Goal: Task Accomplishment & Management: Use online tool/utility

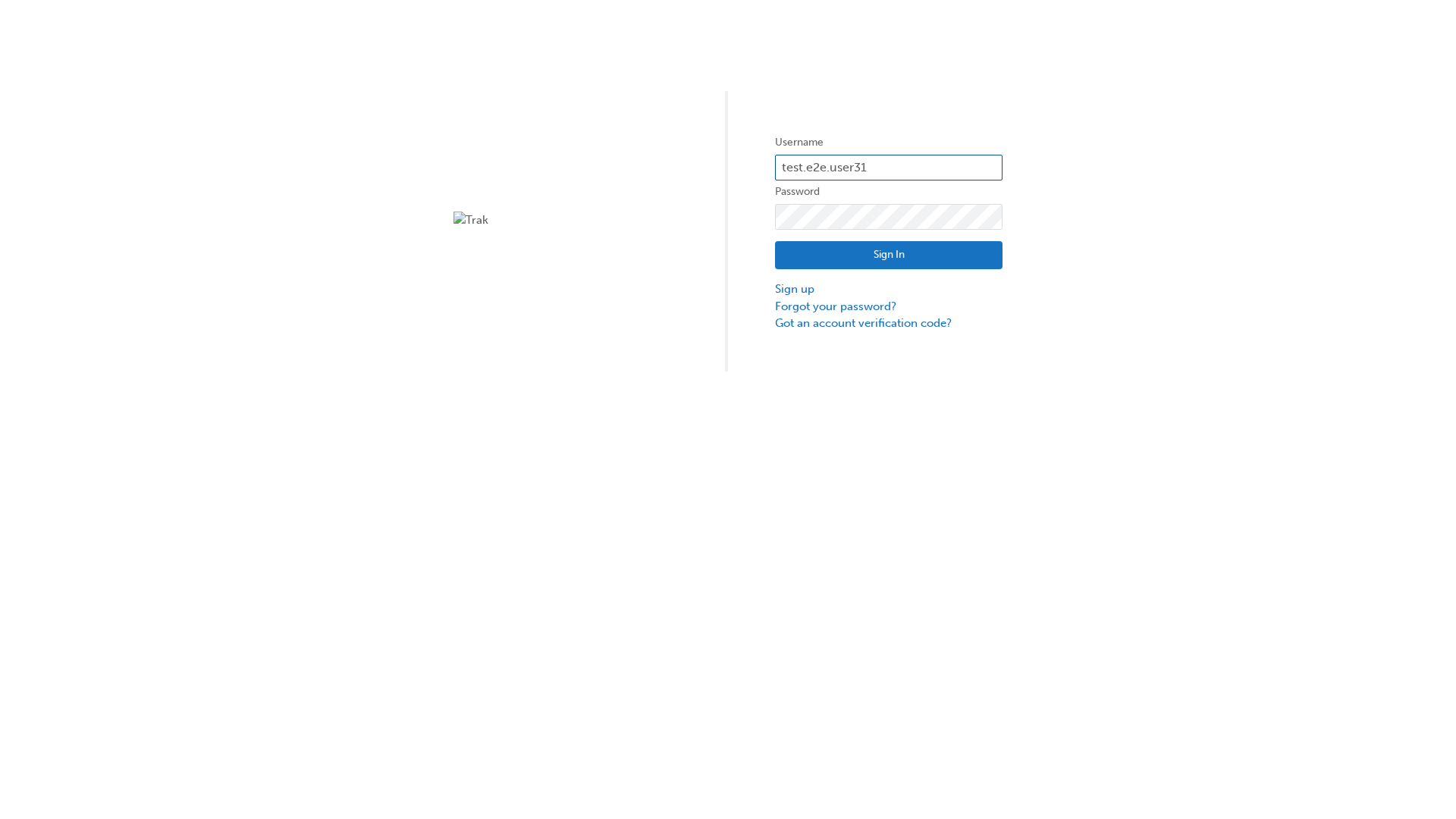
type input "test.e2e.user31"
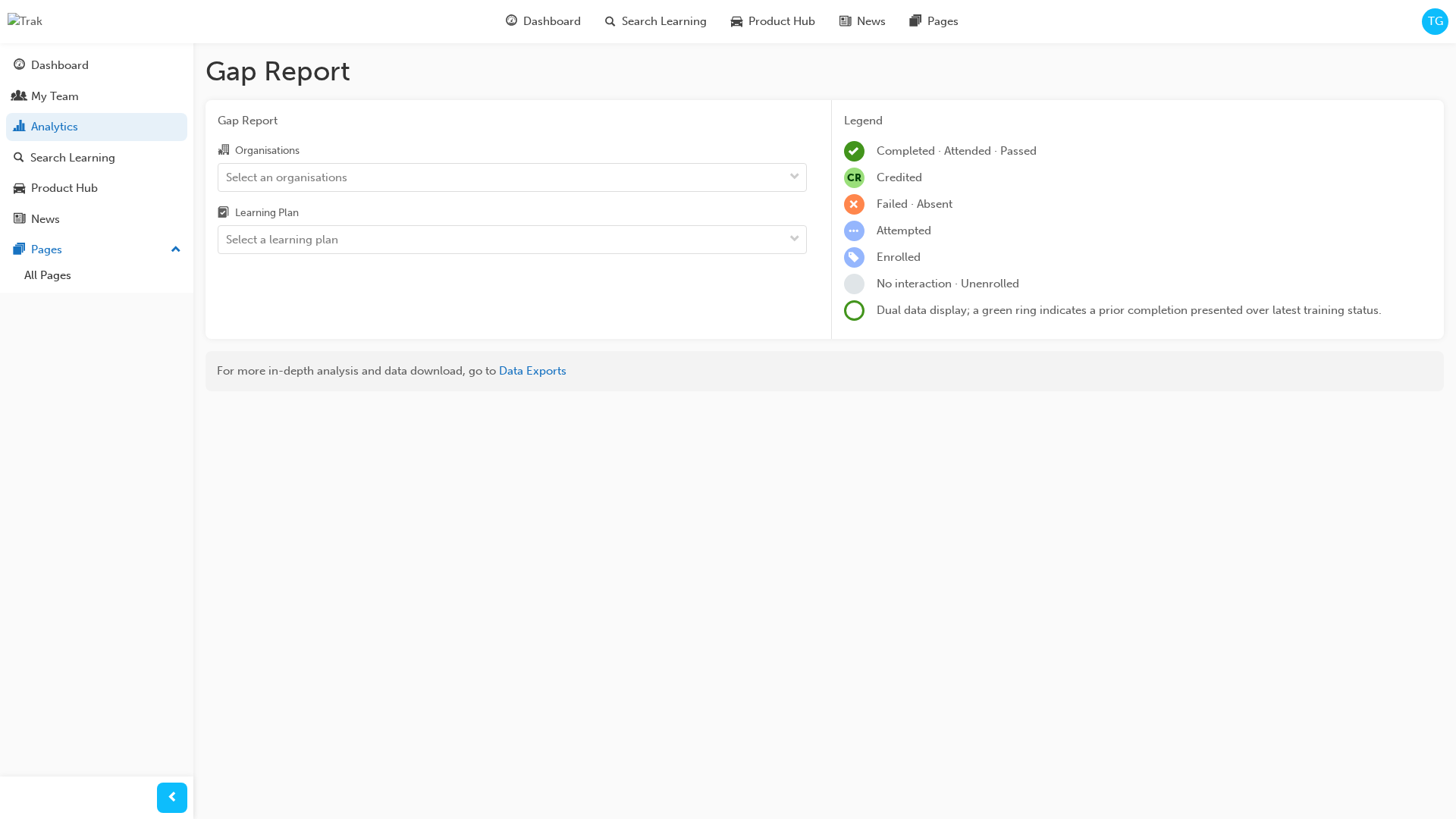
click at [228, 178] on input "Organisations Select an organisations" at bounding box center [227, 176] width 2 height 13
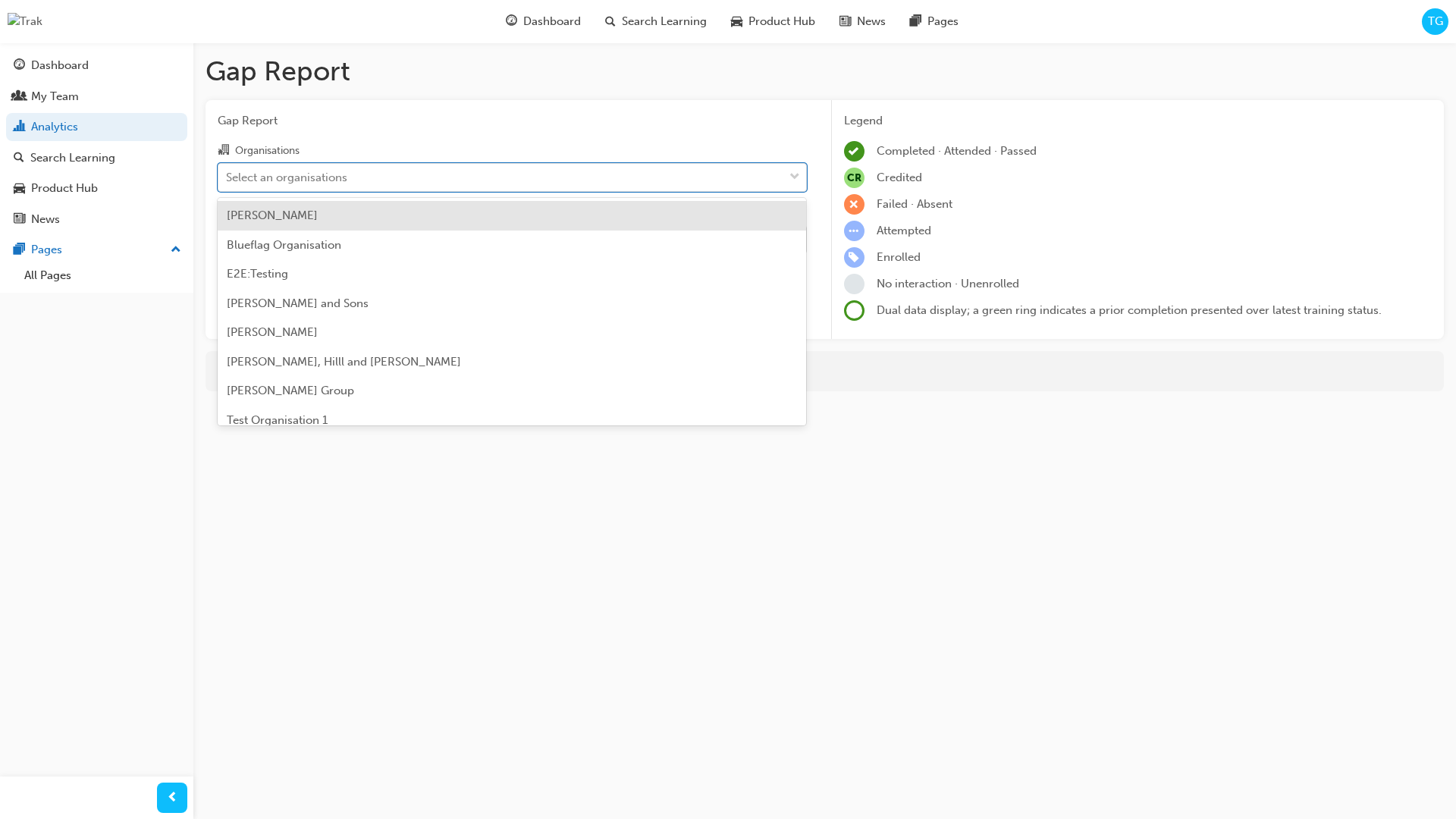
click at [228, 241] on input "Learning Plan Select a learning plan" at bounding box center [227, 239] width 2 height 13
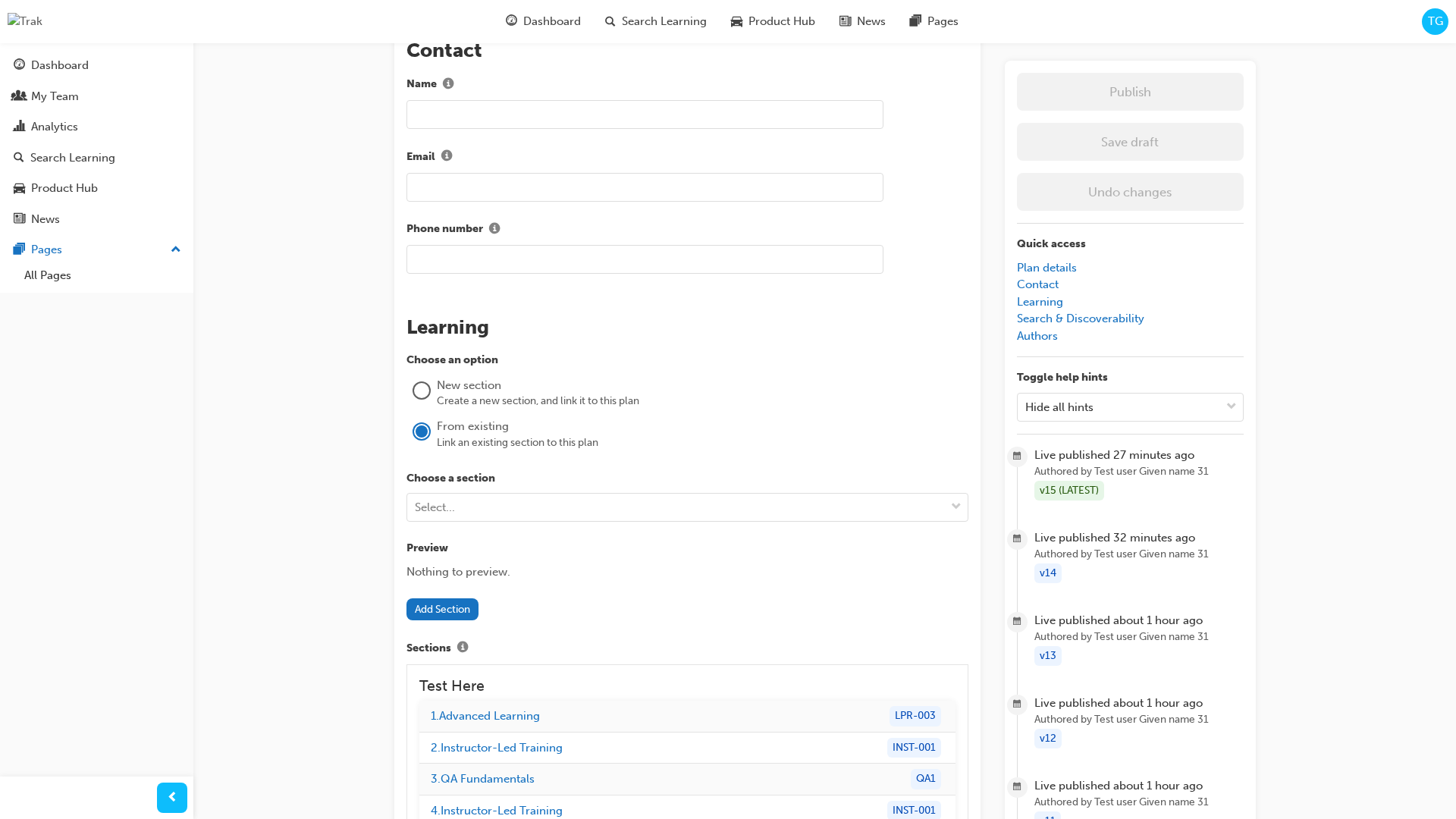
scroll to position [1060, 0]
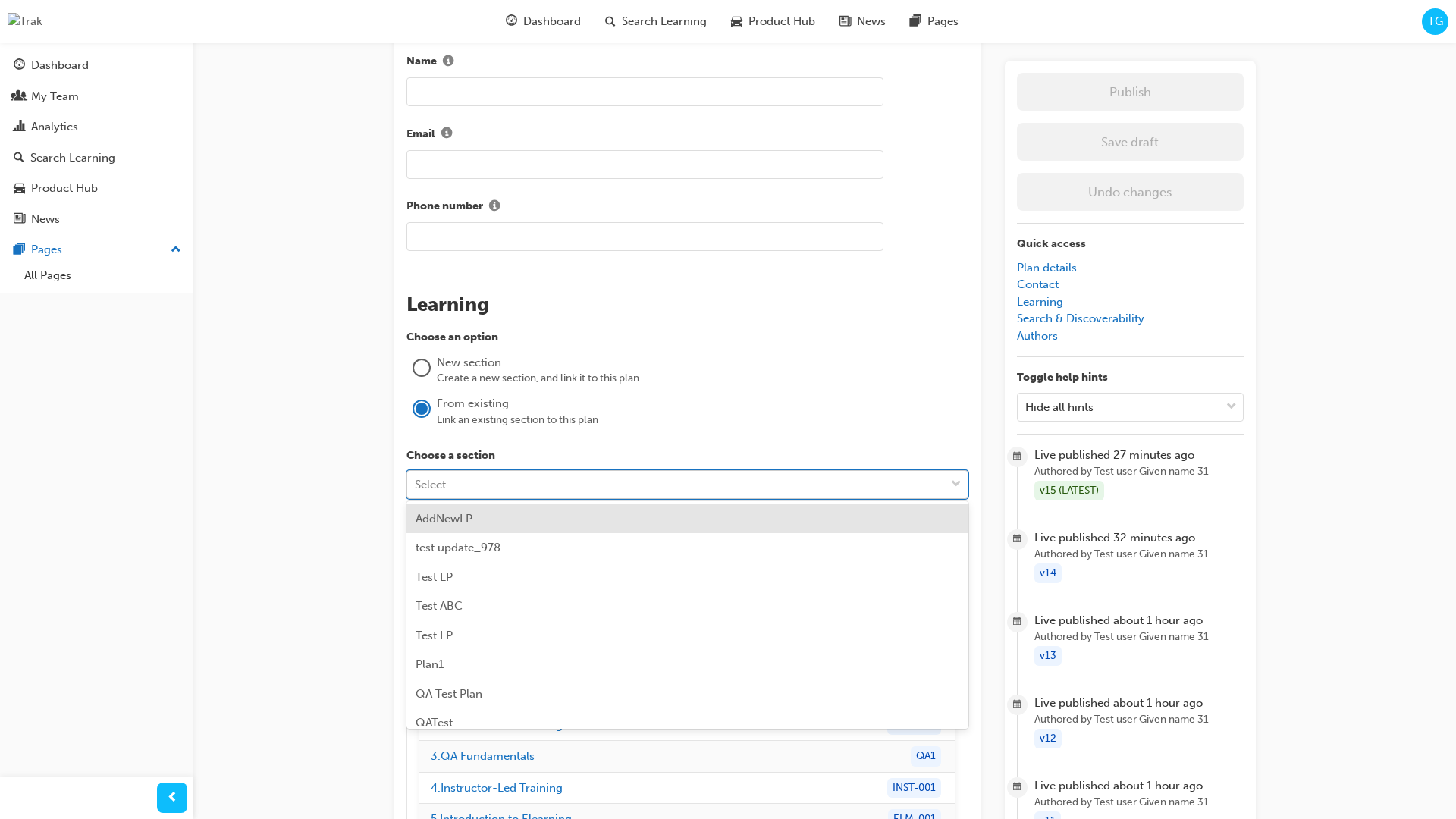
click at [574, 485] on div "Select..." at bounding box center [676, 484] width 537 height 27
type input "AddNewLP"
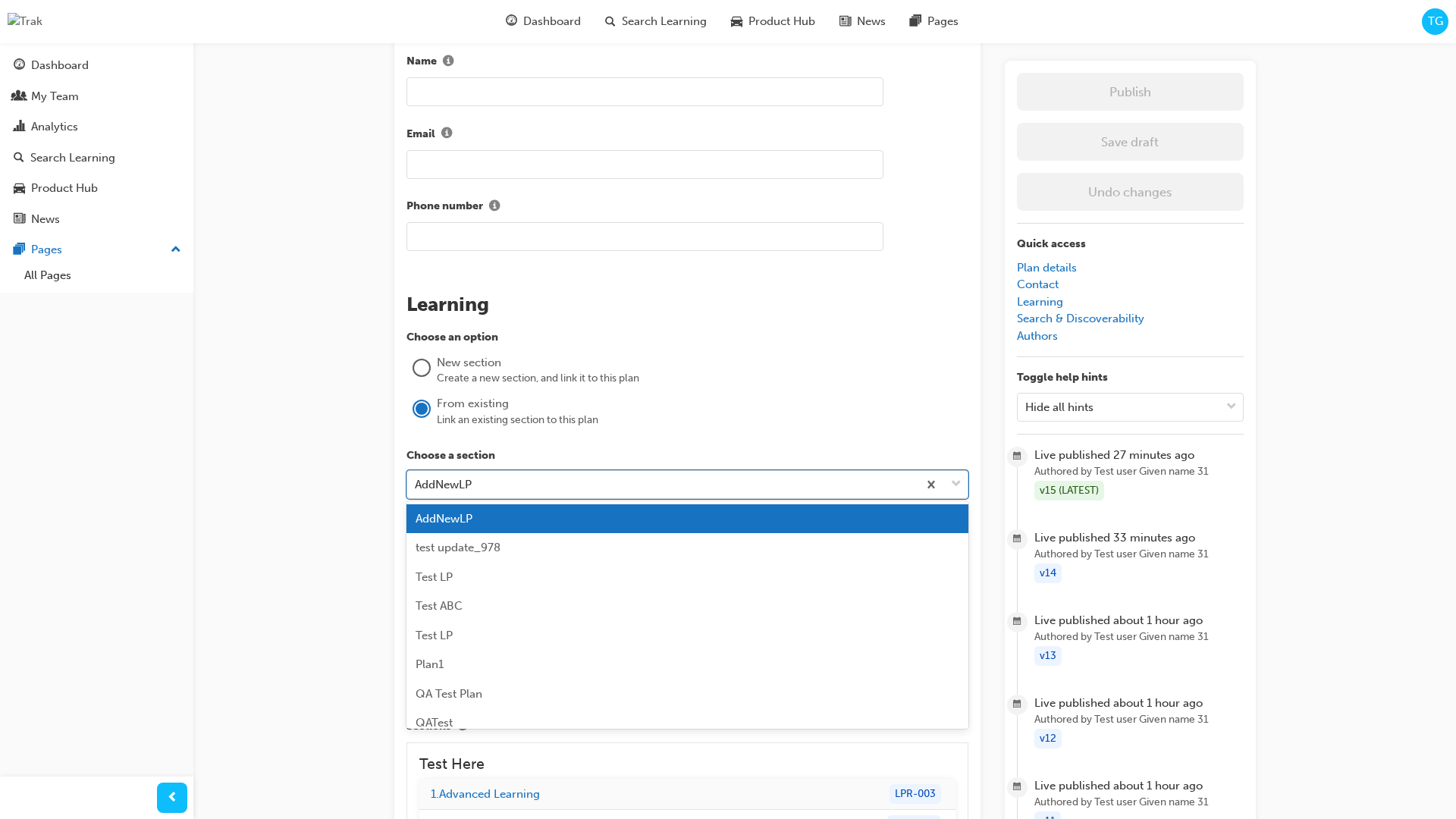
click at [512, 478] on div "AddNewLP" at bounding box center [662, 484] width 511 height 27
click at [511, 517] on div "AddNewLP" at bounding box center [687, 519] width 562 height 30
click at [520, 482] on div "AddNewLP" at bounding box center [662, 484] width 511 height 27
click at [512, 478] on div "AddNewLP" at bounding box center [662, 484] width 511 height 27
type input "Add"
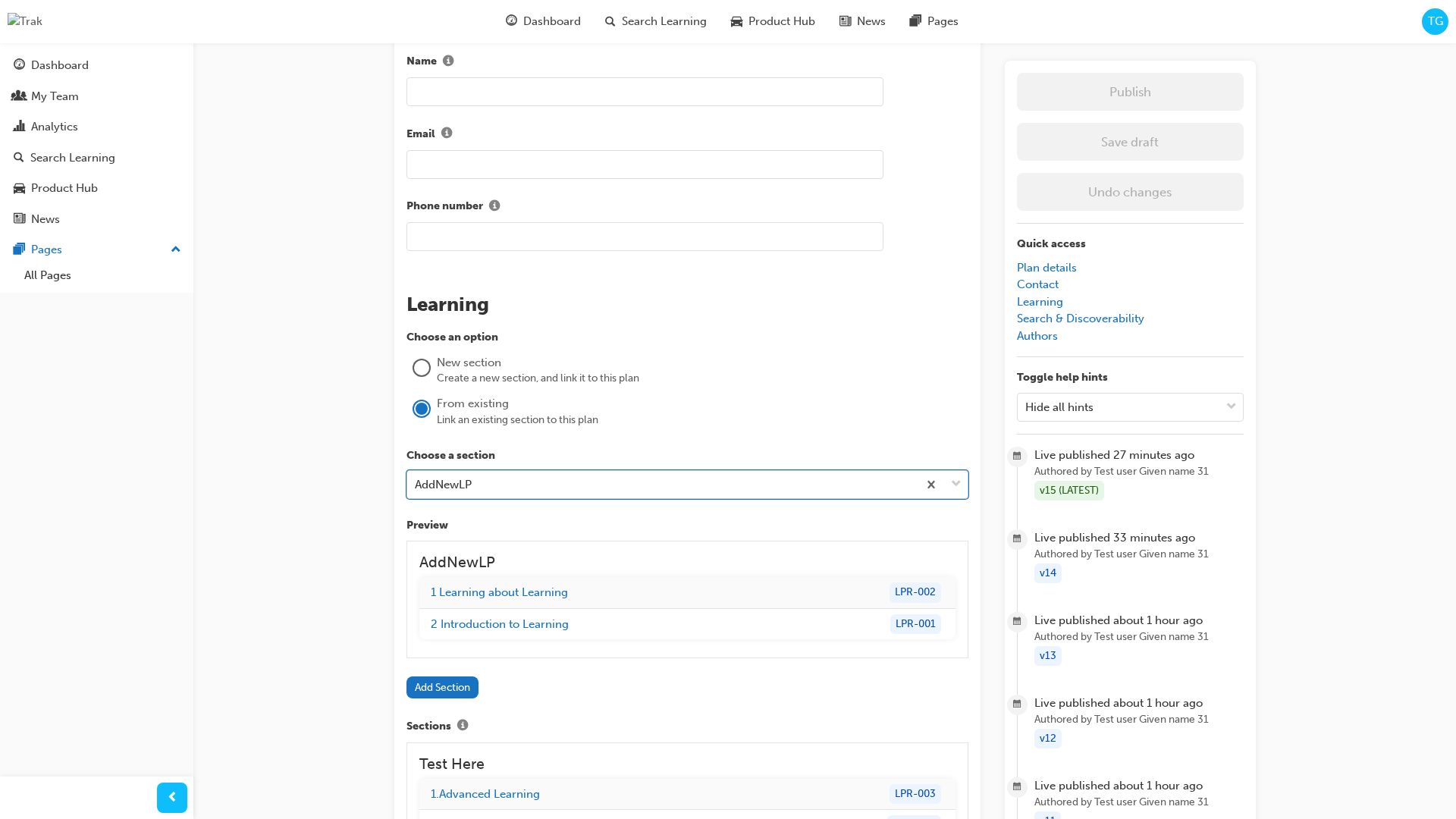
click at [519, 475] on div "AddNewLP" at bounding box center [662, 484] width 511 height 27
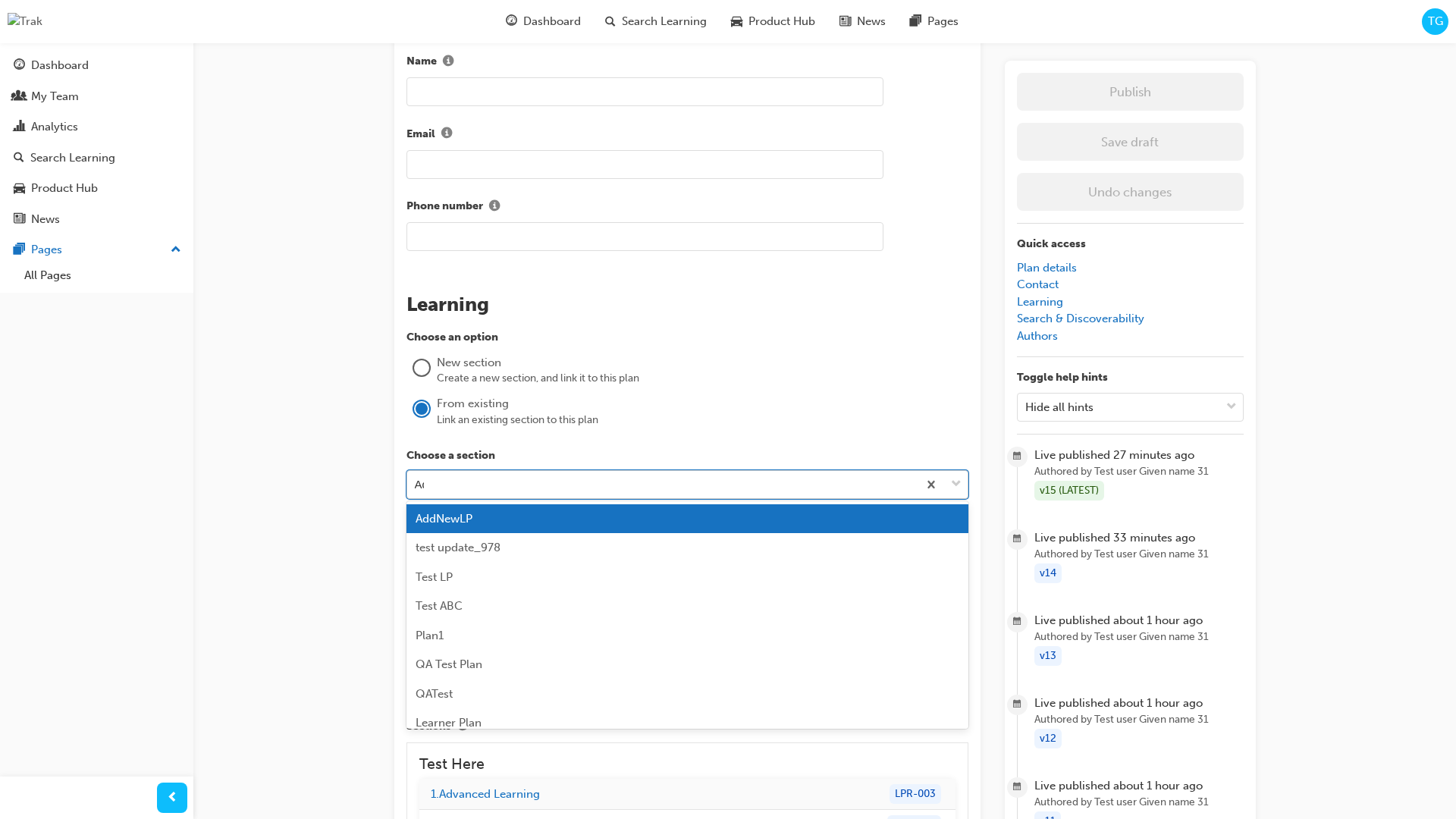
type input "Add"
